Goal: Communication & Community: Participate in discussion

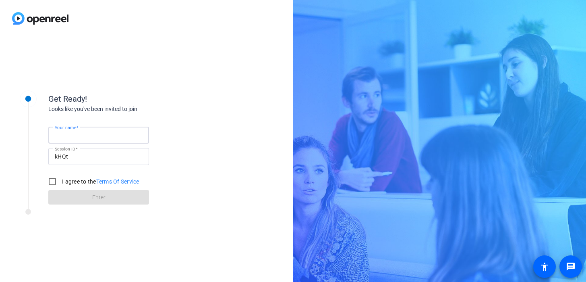
click at [129, 135] on input "Your name" at bounding box center [99, 135] width 88 height 10
type input "[PERSON_NAME]"
click at [55, 181] on input "I agree to the Terms Of Service" at bounding box center [52, 181] width 16 height 16
checkbox input "true"
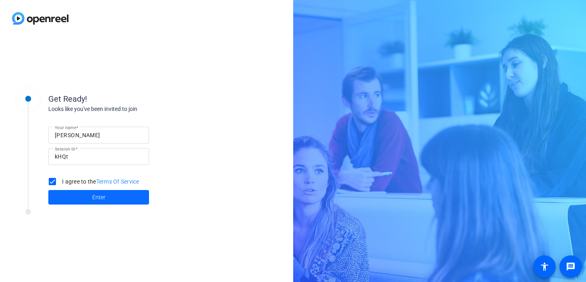
click at [81, 197] on span at bounding box center [98, 196] width 101 height 19
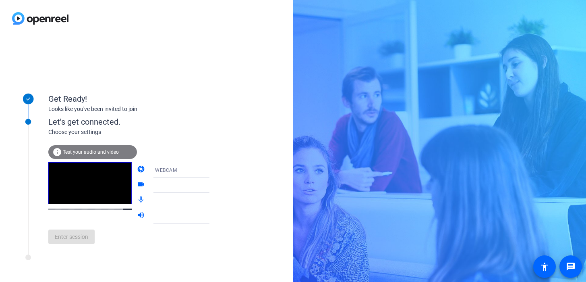
click at [87, 152] on span "Test your audio and video" at bounding box center [91, 152] width 56 height 6
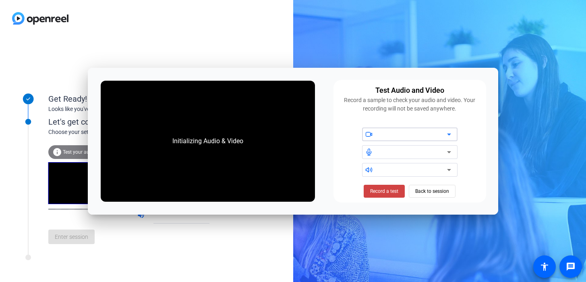
click at [220, 262] on div "Get Ready! Looks like you've been invited to join Let's get connected. Choose y…" at bounding box center [146, 159] width 293 height 245
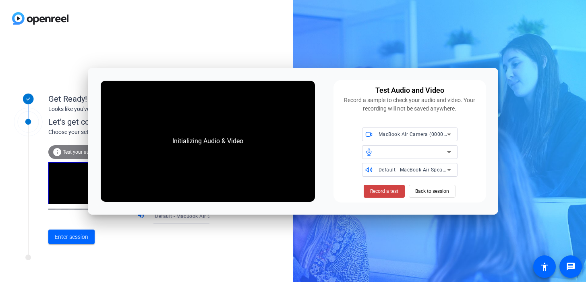
drag, startPoint x: 319, startPoint y: 81, endPoint x: 319, endPoint y: 77, distance: 4.8
click at [319, 77] on div "Initializing Audio & Video Test Audio and Video Record a sample to check your a…" at bounding box center [293, 141] width 411 height 147
click at [433, 193] on span "Back to session" at bounding box center [433, 190] width 34 height 15
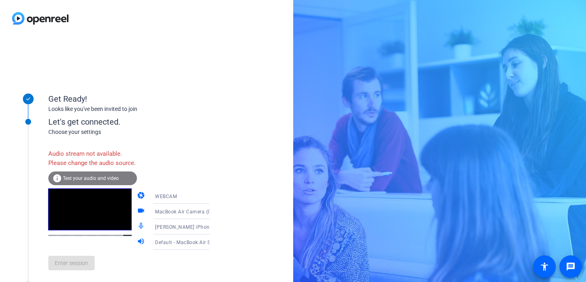
click at [216, 228] on icon at bounding box center [218, 227] width 4 height 2
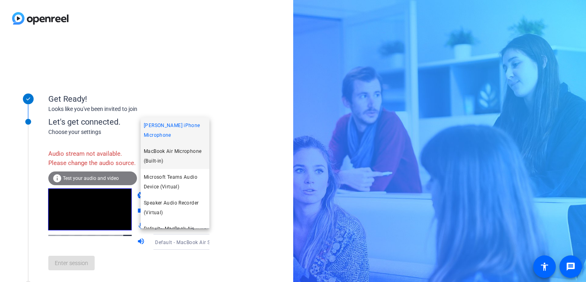
click at [175, 154] on span "MacBook Air Microphone (Built-in)" at bounding box center [175, 155] width 62 height 19
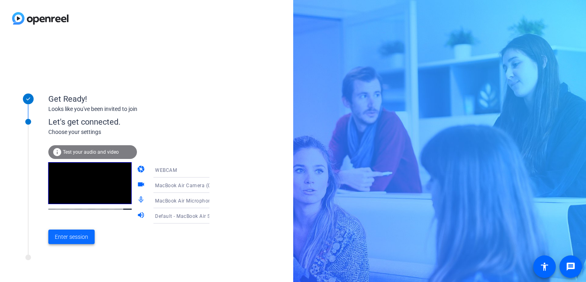
click at [85, 236] on span "Enter session" at bounding box center [71, 237] width 33 height 8
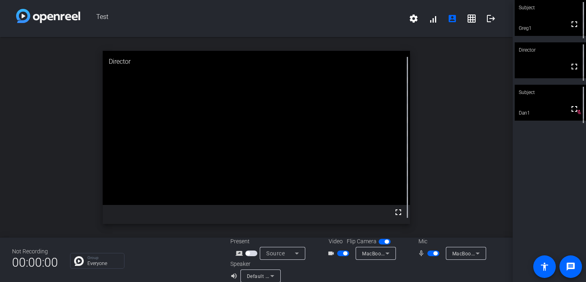
click at [430, 255] on span "button" at bounding box center [434, 253] width 12 height 6
click at [430, 255] on span "button" at bounding box center [430, 253] width 4 height 4
click at [478, 253] on icon at bounding box center [478, 253] width 4 height 2
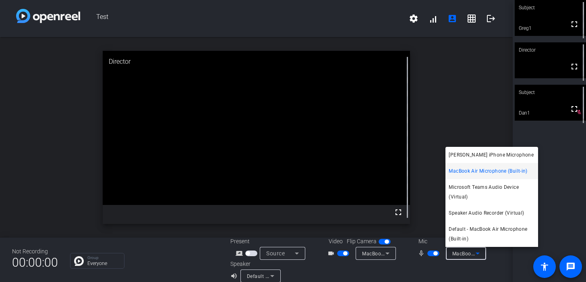
click at [434, 253] on div at bounding box center [293, 141] width 586 height 282
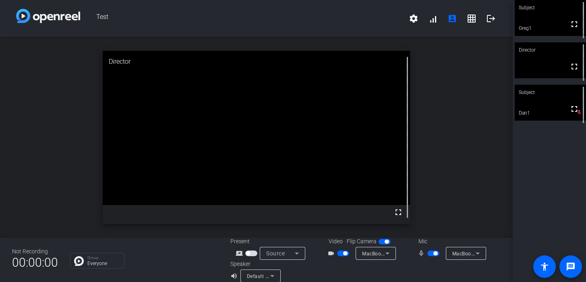
click at [475, 255] on icon at bounding box center [478, 253] width 10 height 10
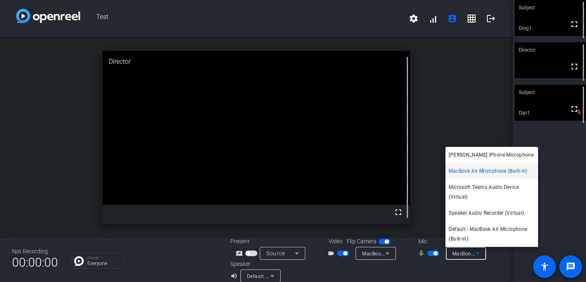
click at [434, 251] on div at bounding box center [293, 141] width 586 height 282
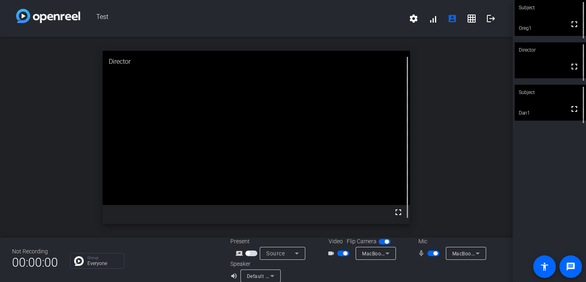
click at [434, 251] on span "button" at bounding box center [436, 253] width 4 height 4
click at [432, 253] on span "button" at bounding box center [434, 253] width 12 height 6
click at [295, 255] on icon at bounding box center [297, 253] width 10 height 10
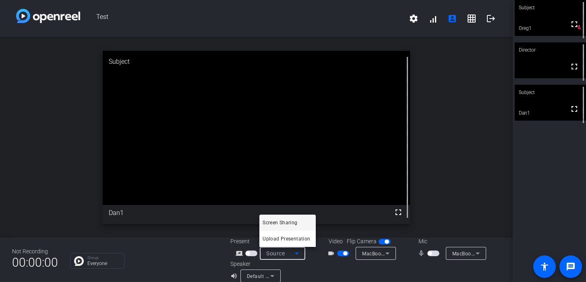
click at [278, 224] on span "Screen Sharing" at bounding box center [280, 223] width 35 height 10
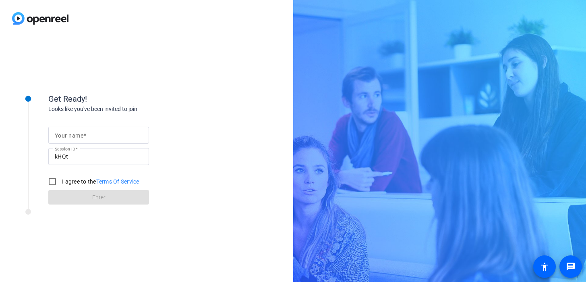
click at [84, 139] on input "Your name" at bounding box center [99, 135] width 88 height 10
type input "[PERSON_NAME]"
click at [66, 182] on label "I agree to the Terms Of Service" at bounding box center [99, 181] width 79 height 8
click at [60, 182] on input "I agree to the Terms Of Service" at bounding box center [52, 181] width 16 height 16
checkbox input "true"
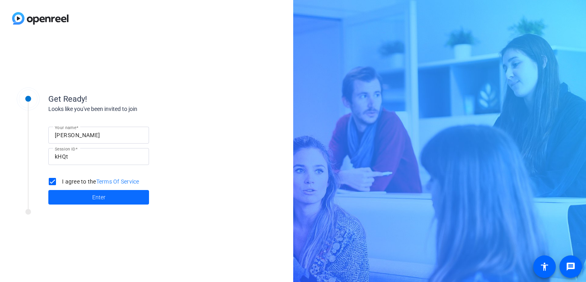
click at [79, 195] on span at bounding box center [98, 196] width 101 height 19
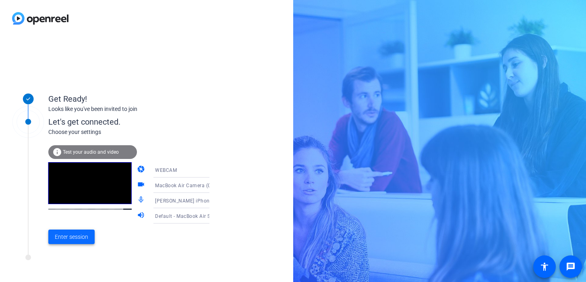
click at [87, 241] on span at bounding box center [71, 236] width 46 height 19
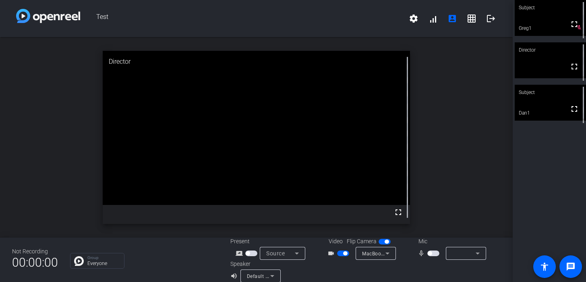
click at [252, 250] on span "button" at bounding box center [251, 253] width 12 height 6
click at [298, 253] on icon at bounding box center [297, 253] width 10 height 10
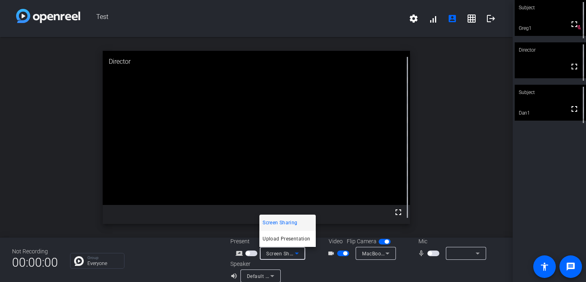
click at [249, 254] on div at bounding box center [293, 141] width 586 height 282
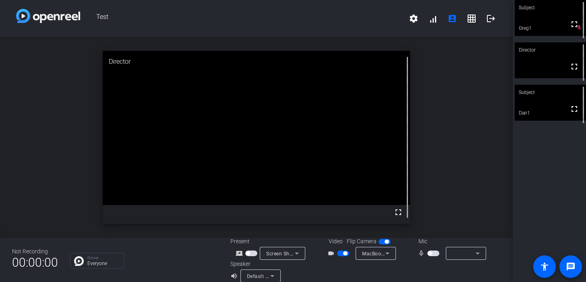
click at [249, 254] on span "button" at bounding box center [248, 253] width 4 height 4
click at [297, 254] on icon at bounding box center [297, 253] width 4 height 2
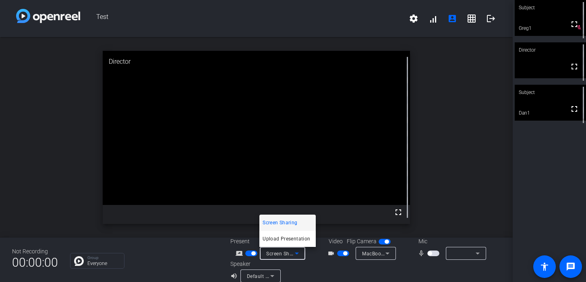
click at [292, 222] on span "Screen Sharing" at bounding box center [280, 223] width 35 height 10
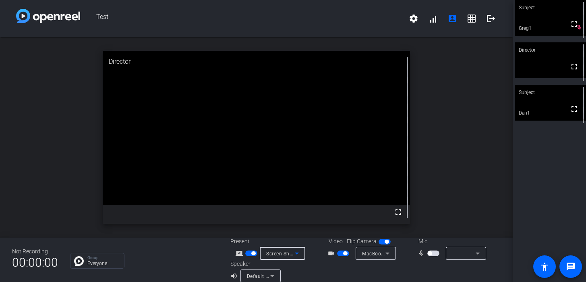
click at [251, 254] on span "button" at bounding box center [251, 253] width 12 height 6
click at [251, 252] on span "button" at bounding box center [251, 253] width 12 height 6
